Goal: Complete application form

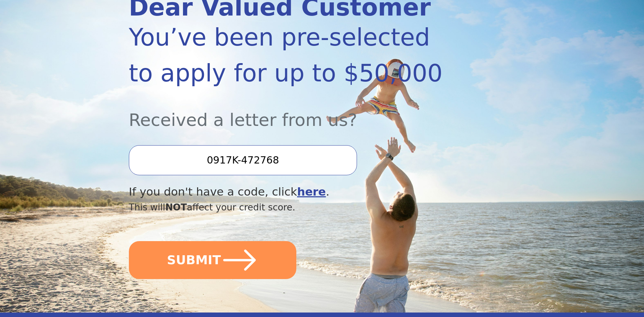
scroll to position [105, 0]
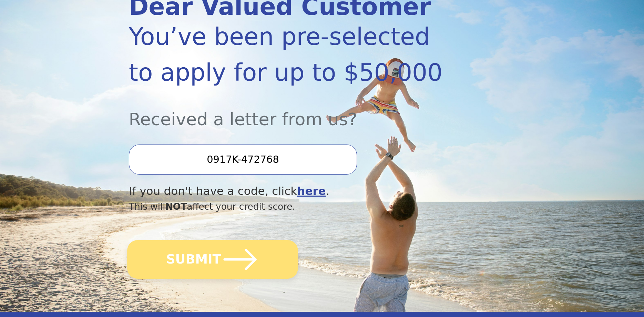
click at [213, 262] on button "SUBMIT" at bounding box center [212, 259] width 171 height 39
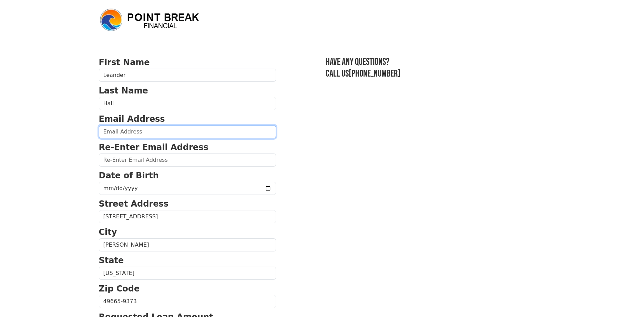
click at [135, 134] on input "email" at bounding box center [187, 131] width 177 height 13
type input "Leander_hall@hotmail.com"
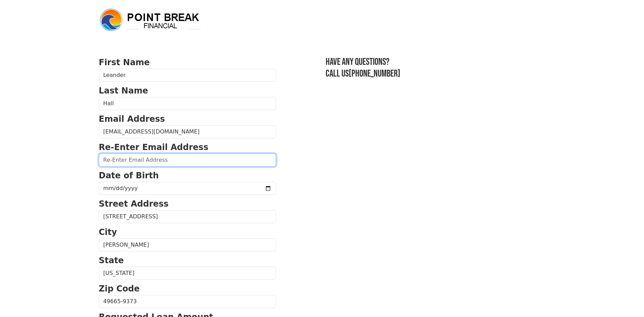
type input "Leander_hall@hotmail.com"
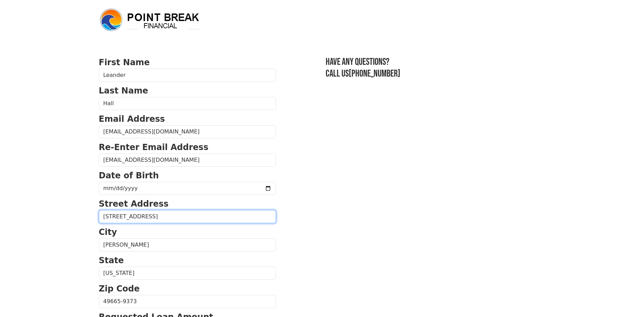
type input "5403 20 MILE RD."
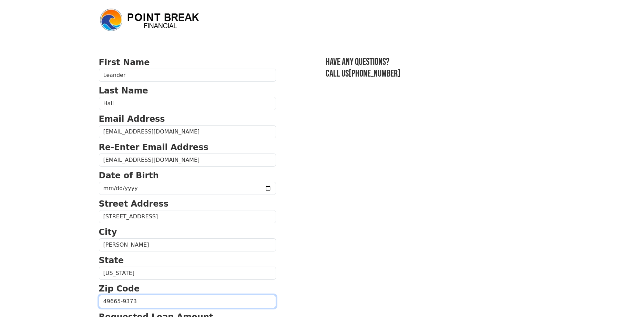
type input "49665"
type input "(517) 243-2080"
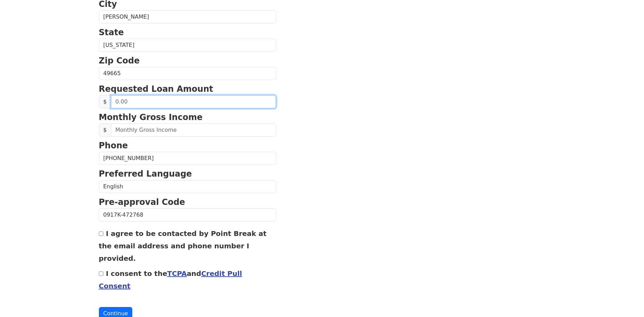
scroll to position [228, 0]
click at [125, 103] on input "text" at bounding box center [193, 101] width 165 height 13
type input "25,000.00"
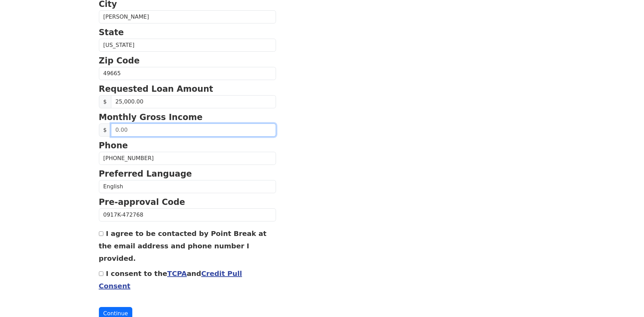
click at [133, 130] on input "text" at bounding box center [193, 129] width 165 height 13
type input "15,000.00"
click at [101, 271] on input "I consent to the TCPA and Credit Pull Consent" at bounding box center [101, 273] width 4 height 4
click at [102, 271] on input "I consent to the TCPA and Credit Pull Consent" at bounding box center [101, 273] width 4 height 4
checkbox input "false"
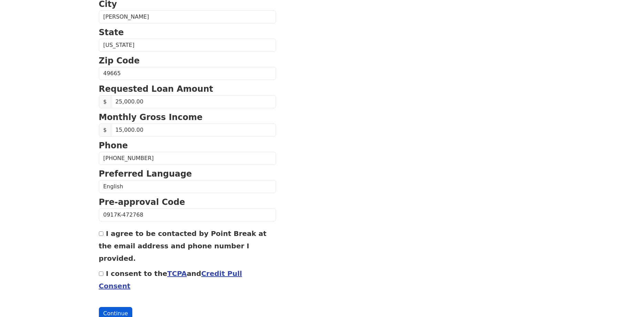
click at [111, 307] on button "Continue" at bounding box center [116, 313] width 34 height 13
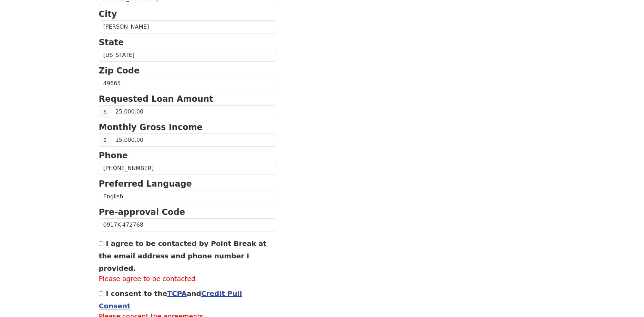
scroll to position [237, 0]
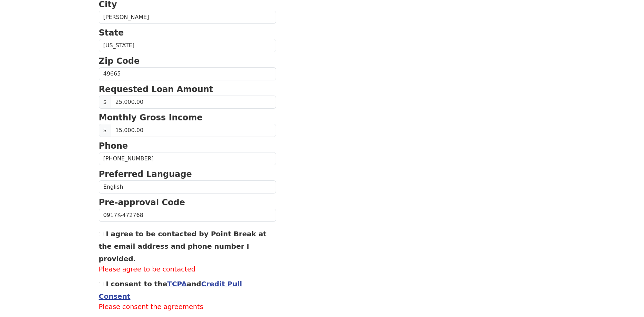
click at [101, 236] on input "I agree to be contacted by Point Break at the email address and phone number I …" at bounding box center [101, 234] width 4 height 4
checkbox input "true"
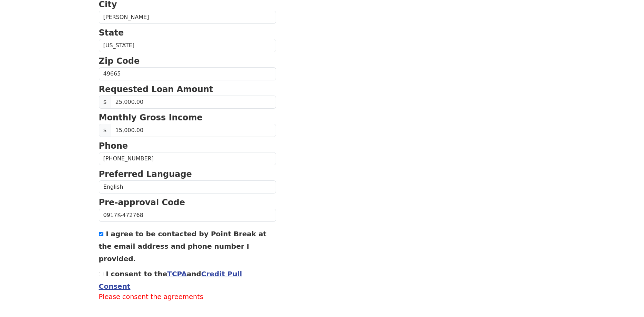
scroll to position [238, 0]
click at [101, 272] on input "I consent to the TCPA and Credit Pull Consent" at bounding box center [101, 274] width 4 height 4
checkbox input "true"
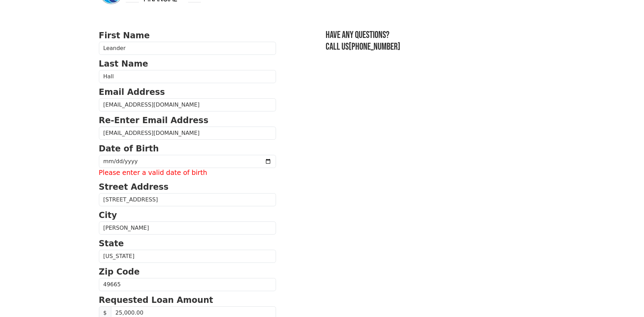
scroll to position [26, 0]
click at [113, 163] on input "date" at bounding box center [187, 161] width 177 height 13
type input "1976-05-04"
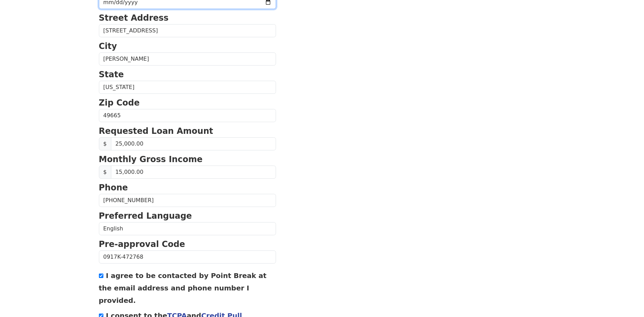
scroll to position [232, 0]
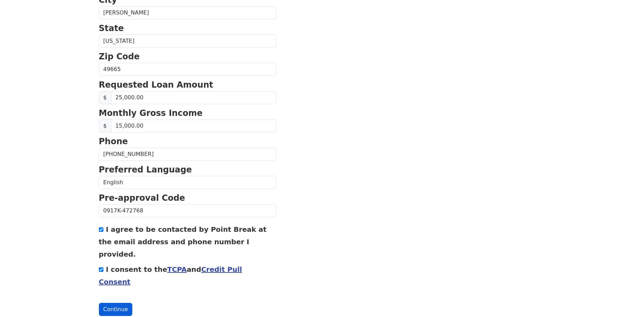
click at [116, 303] on button "Continue" at bounding box center [116, 309] width 34 height 13
